Goal: Information Seeking & Learning: Understand process/instructions

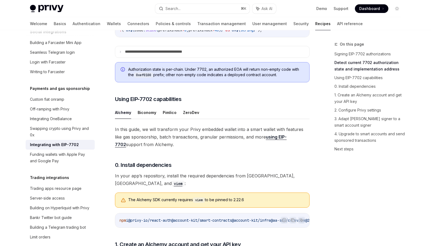
scroll to position [317, 0]
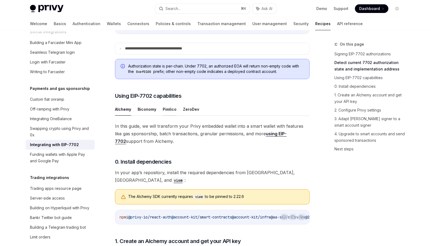
click at [163, 116] on button "Pimlico" at bounding box center [170, 109] width 14 height 13
type textarea "*"
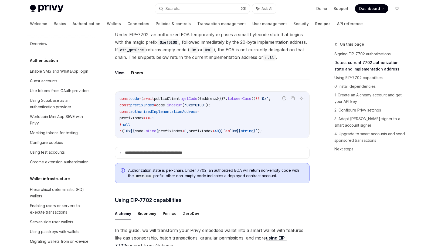
scroll to position [430, 0]
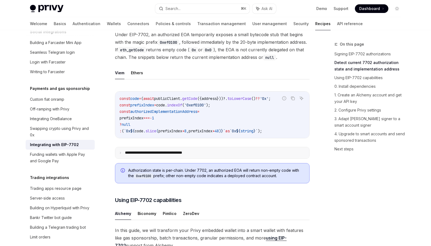
click at [163, 155] on p "**********" at bounding box center [162, 152] width 75 height 5
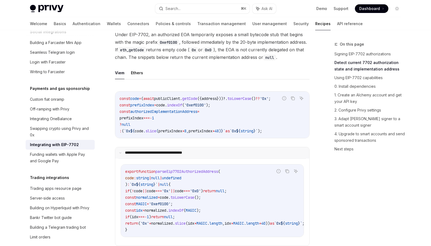
click at [163, 155] on p "**********" at bounding box center [162, 152] width 74 height 5
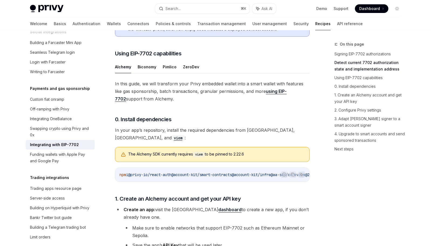
scroll to position [359, 0]
click at [167, 73] on button "Pimlico" at bounding box center [170, 66] width 14 height 13
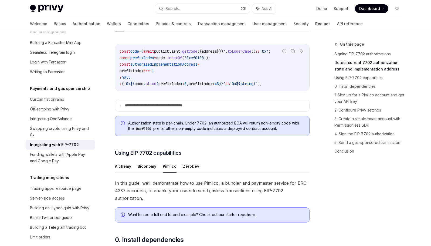
scroll to position [288, 0]
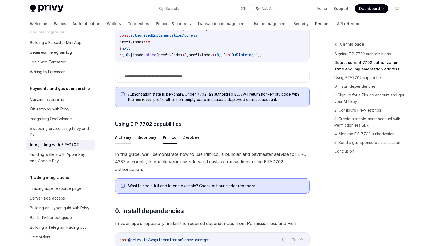
click at [120, 144] on button "Alchemy" at bounding box center [123, 137] width 16 height 13
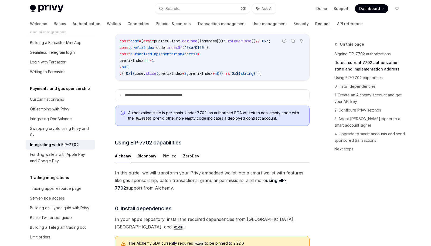
scroll to position [247, 0]
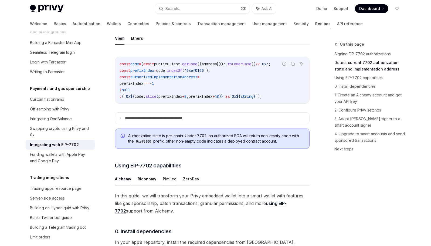
click at [165, 185] on button "Pimlico" at bounding box center [170, 179] width 14 height 13
type textarea "*"
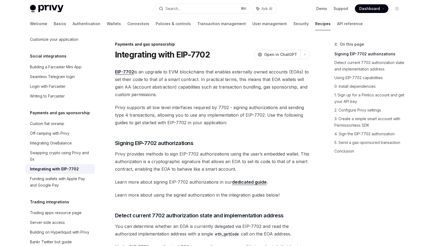
scroll to position [405, 0]
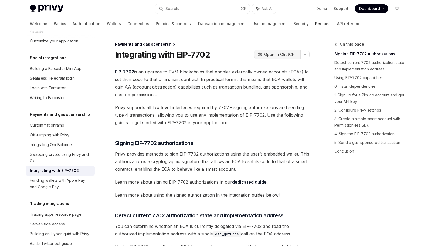
click at [282, 58] on button "OpenAI Open in ChatGPT" at bounding box center [277, 54] width 46 height 9
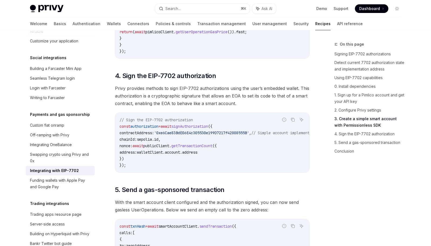
scroll to position [1065, 0]
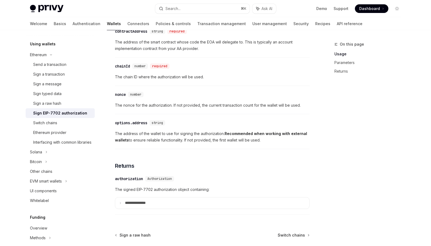
scroll to position [483, 0]
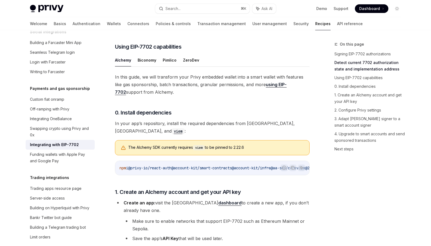
scroll to position [365, 0]
click at [172, 67] on button "Pimlico" at bounding box center [170, 60] width 14 height 13
type textarea "*"
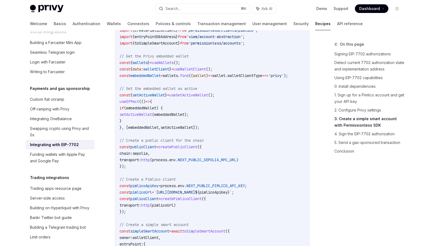
scroll to position [764, 0]
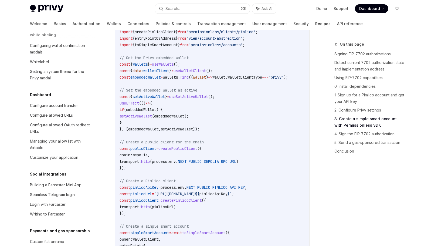
scroll to position [374, 0]
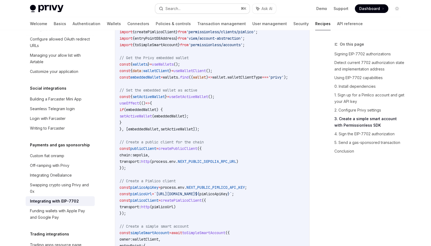
click at [171, 10] on div "Search..." at bounding box center [173, 8] width 15 height 6
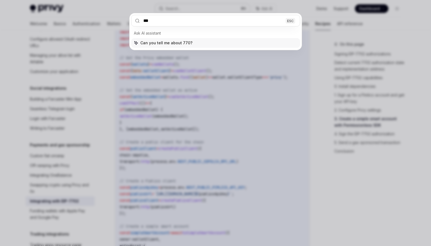
type input "****"
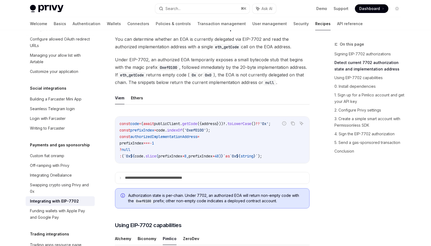
scroll to position [191, 0]
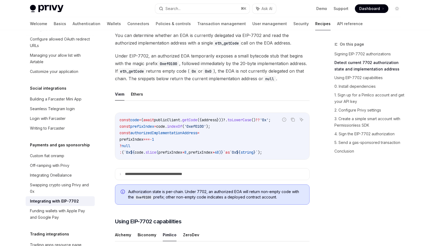
click at [366, 10] on span "Dashboard" at bounding box center [369, 8] width 21 height 5
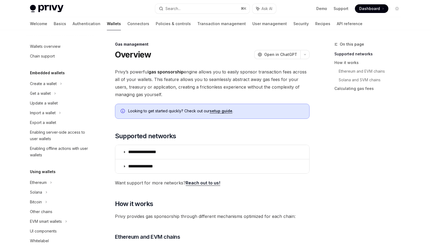
scroll to position [218, 0]
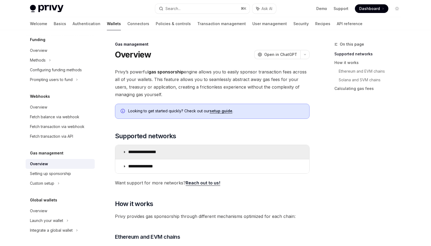
click at [128, 152] on p "**********" at bounding box center [148, 151] width 40 height 5
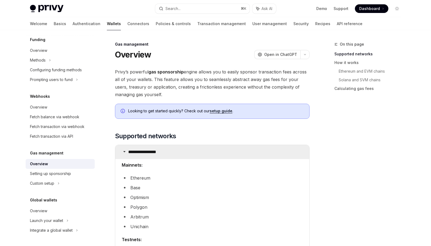
click at [127, 152] on summary "**********" at bounding box center [212, 152] width 194 height 14
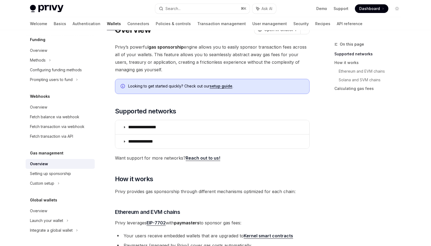
scroll to position [18, 0]
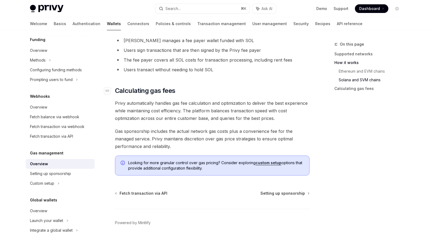
scroll to position [381, 0]
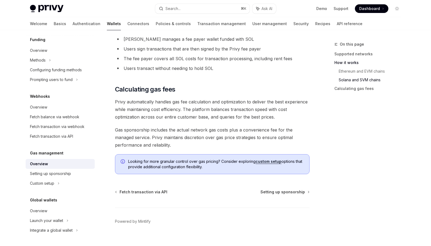
click at [264, 161] on link "custom setup" at bounding box center [269, 161] width 26 height 5
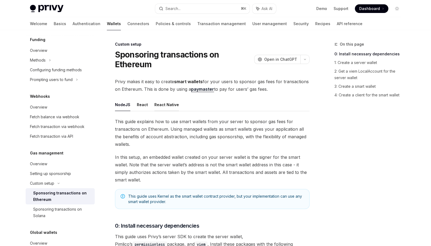
click at [165, 108] on button "React Native" at bounding box center [166, 104] width 25 height 13
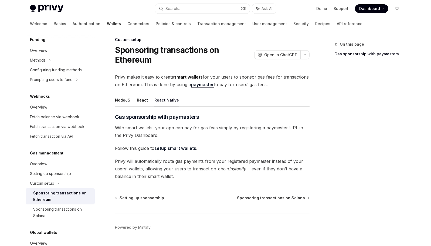
scroll to position [5, 0]
click at [166, 149] on link "setup smart wallets" at bounding box center [175, 148] width 42 height 6
type textarea "*"
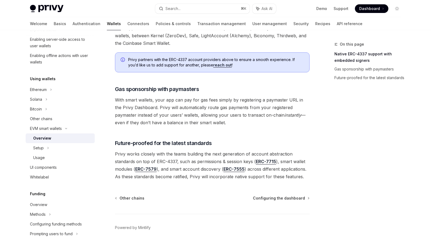
scroll to position [401, 0]
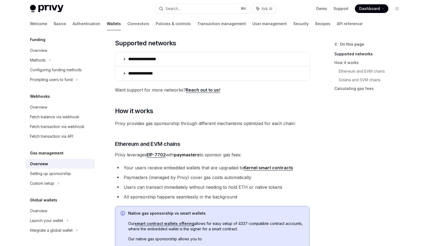
scroll to position [94, 0]
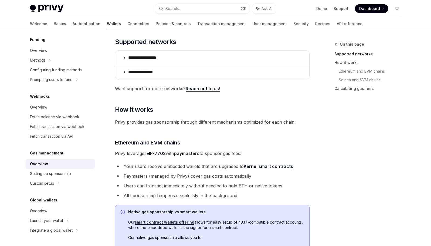
click at [264, 166] on link "Kernel smart contracts" at bounding box center [268, 167] width 49 height 6
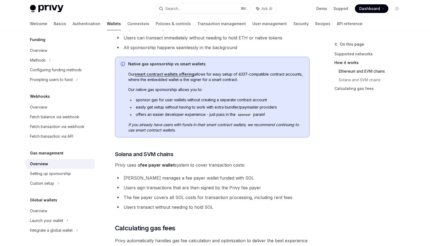
scroll to position [264, 0]
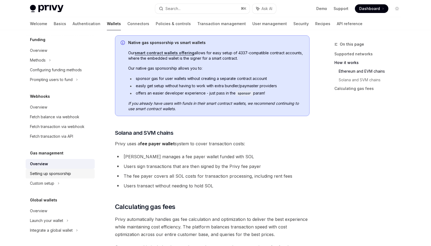
click at [67, 173] on div "Setting up sponsorship" at bounding box center [50, 173] width 41 height 6
type textarea "*"
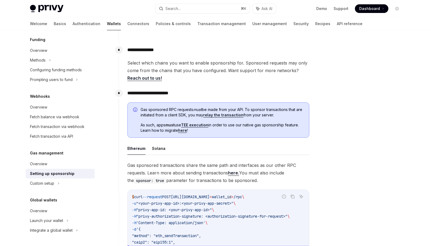
scroll to position [230, 0]
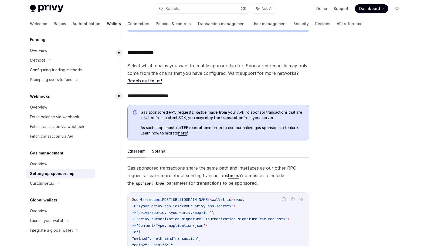
click at [239, 130] on span "As such, apps must use TEE execution in order to use our native gas sponsorship…" at bounding box center [222, 130] width 163 height 11
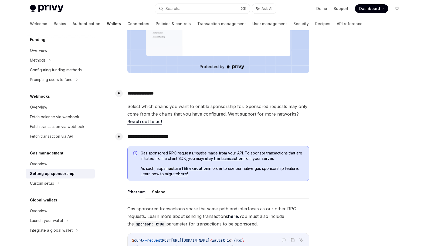
scroll to position [188, 0]
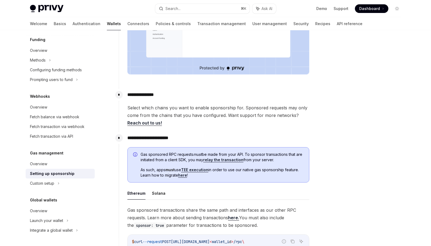
click at [168, 157] on span "Gas sponsored RPC requests must be made from your API. To sponsor transactions …" at bounding box center [222, 157] width 163 height 11
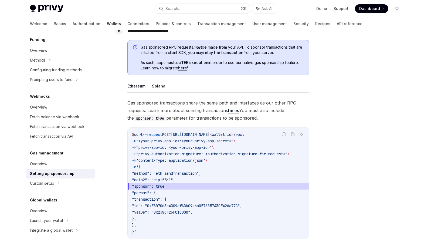
scroll to position [177, 0]
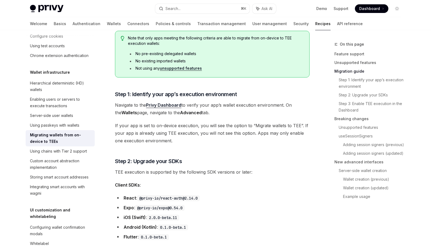
scroll to position [317, 0]
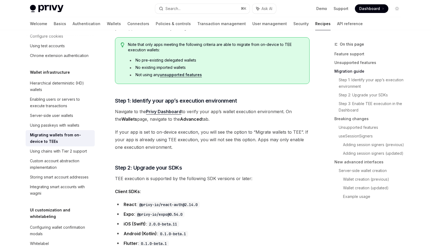
scroll to position [311, 0]
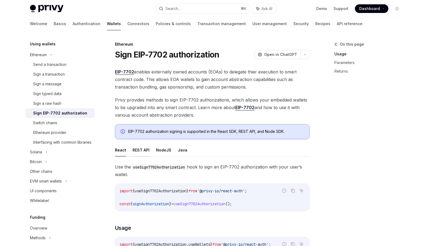
click at [139, 153] on button "REST API" at bounding box center [141, 150] width 17 height 13
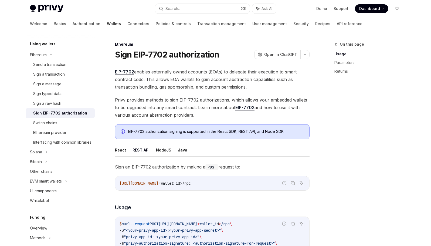
click at [123, 155] on button "React" at bounding box center [120, 150] width 11 height 13
type textarea "*"
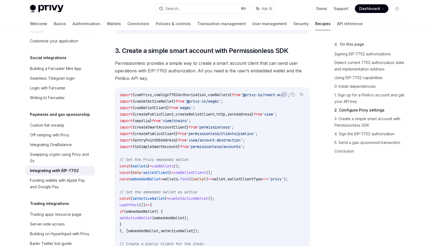
scroll to position [662, 0]
click at [291, 97] on icon "Copy the contents from the code block" at bounding box center [293, 95] width 4 height 4
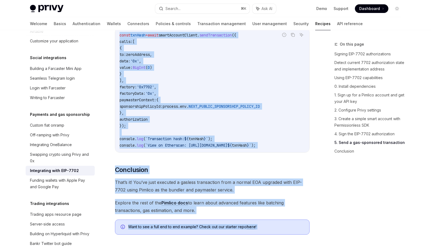
scroll to position [1360, 0]
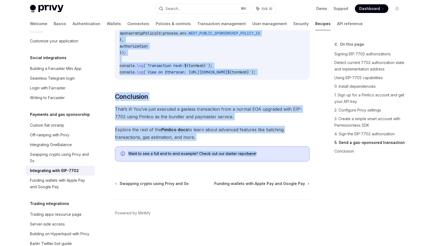
drag, startPoint x: 115, startPoint y: 166, endPoint x: 277, endPoint y: 153, distance: 162.3
copy div "In this guide, we’ll demonstrate how to use Pimlico, a bundler and paymaster se…"
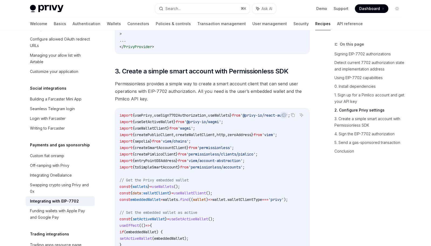
scroll to position [640, 0]
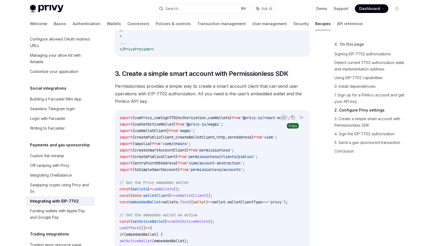
click at [294, 121] on button "Copy the contents from the code block" at bounding box center [293, 117] width 7 height 7
